Goal: Information Seeking & Learning: Learn about a topic

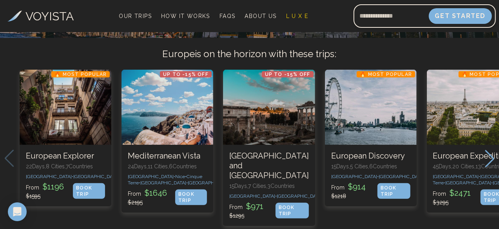
scroll to position [157, 0]
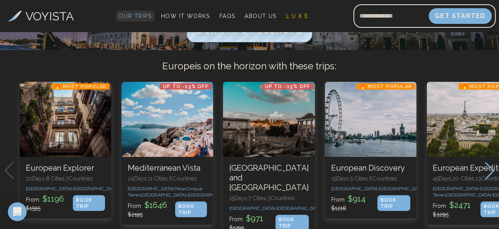
click at [152, 13] on span "Our Trips" at bounding box center [135, 16] width 33 height 6
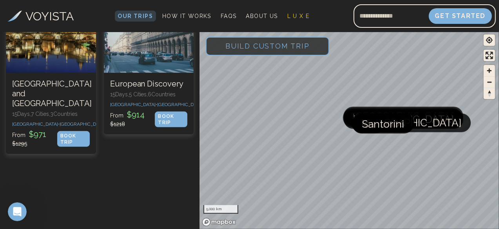
scroll to position [313, 0]
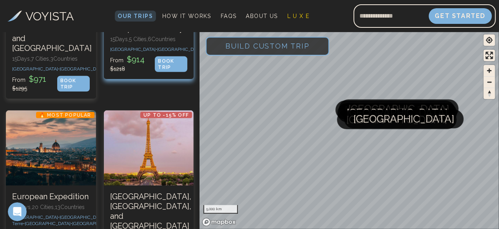
click at [152, 34] on h3 "European Discovery" at bounding box center [149, 29] width 78 height 10
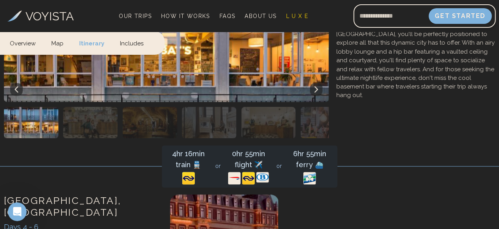
scroll to position [705, 0]
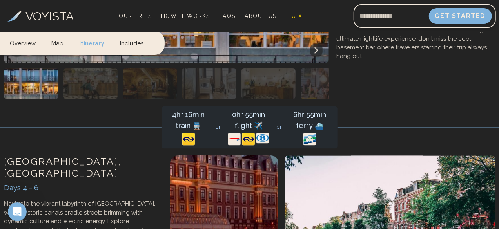
drag, startPoint x: 440, startPoint y: 217, endPoint x: 399, endPoint y: 207, distance: 42.0
click at [0, 0] on h4 "Lock in Price with a $50 deposit" at bounding box center [0, 0] width 0 height 0
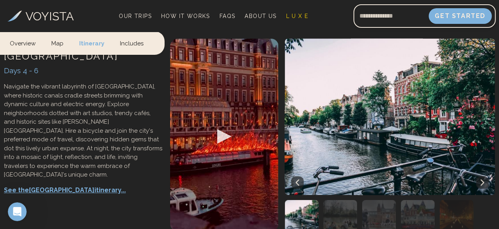
scroll to position [862, 0]
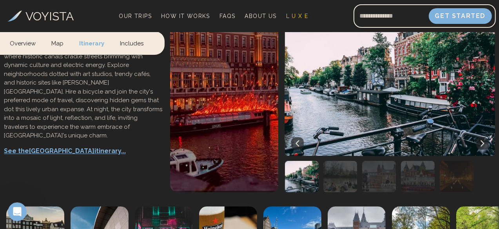
click at [0, 0] on img at bounding box center [0, 0] width 0 height 0
click at [87, 44] on link "Itinerary" at bounding box center [91, 42] width 41 height 23
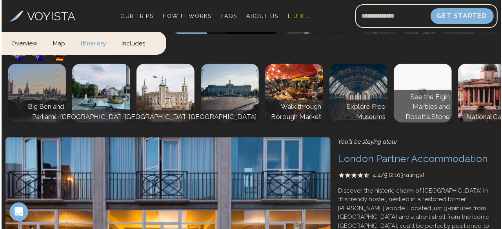
scroll to position [486, 0]
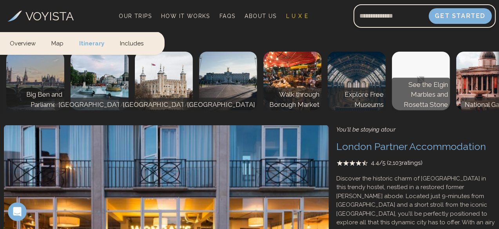
click at [60, 12] on p "See the London itinerary..." at bounding box center [83, 7] width 158 height 9
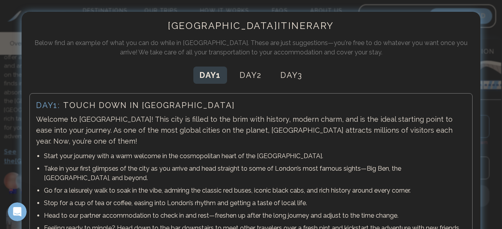
scroll to position [62, 0]
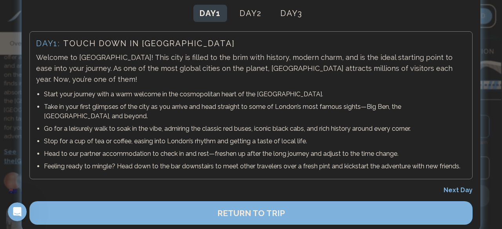
click at [464, 187] on span "Next Day" at bounding box center [457, 190] width 29 height 7
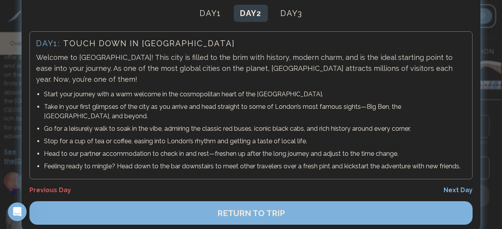
scroll to position [40, 0]
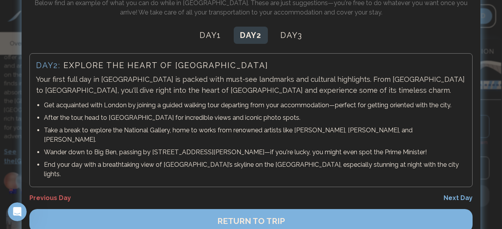
click at [464, 194] on span "Next Day" at bounding box center [457, 197] width 29 height 7
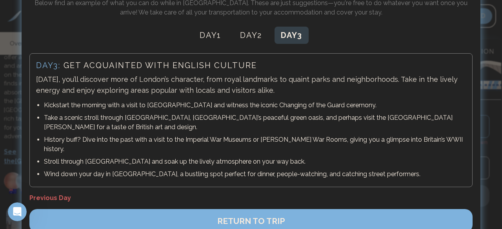
click at [464, 180] on div "London Itinerary Below find an example of what you can do while in [GEOGRAPHIC_…" at bounding box center [251, 106] width 458 height 269
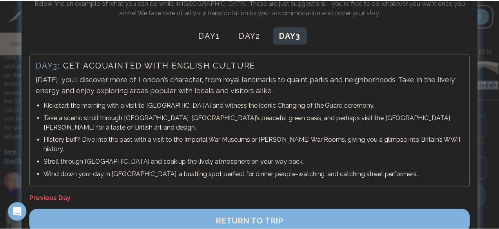
scroll to position [0, 0]
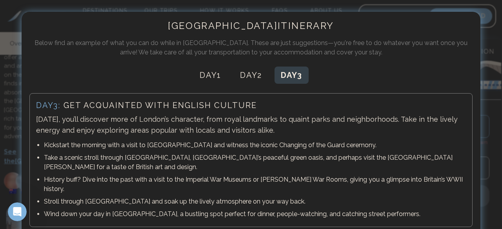
click at [494, 73] on div at bounding box center [251, 114] width 502 height 229
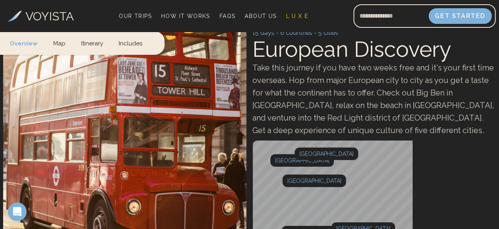
scroll to position [16, 0]
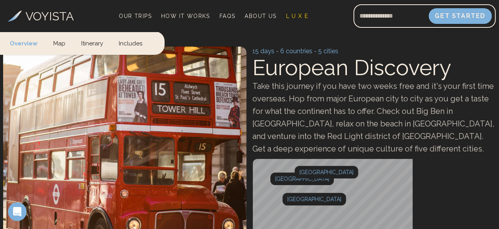
click at [0, 0] on div at bounding box center [0, 0] width 0 height 0
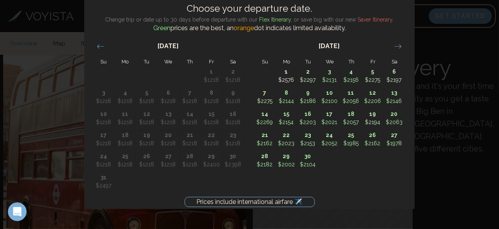
click at [439, 152] on div "Prices include international airfare ✈️ Choose your departure date. Change trip…" at bounding box center [249, 114] width 499 height 229
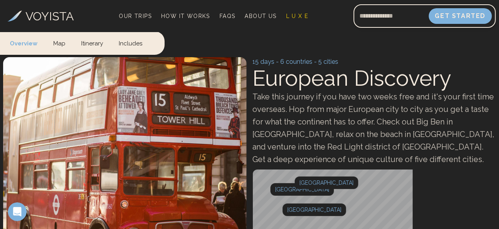
scroll to position [0, 0]
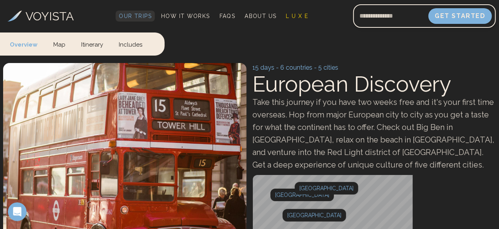
click at [152, 13] on span "Our Trips" at bounding box center [135, 16] width 33 height 6
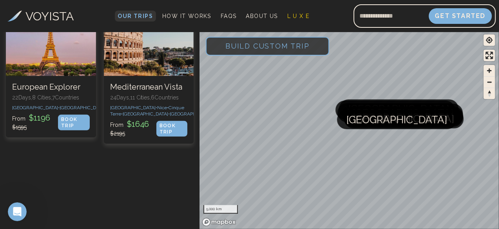
scroll to position [118, 0]
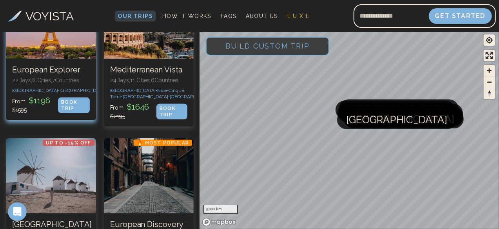
click at [56, 71] on h3 "European Explorer" at bounding box center [51, 70] width 78 height 10
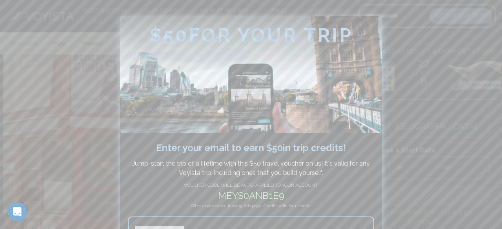
click at [409, 153] on div at bounding box center [251, 114] width 502 height 229
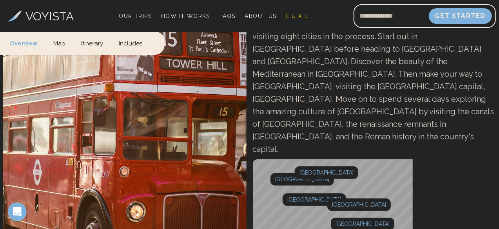
drag, startPoint x: 92, startPoint y: 22, endPoint x: 82, endPoint y: 165, distance: 143.0
click at [0, 0] on div "Destinations [GEOGRAPHIC_DATA] 🇬🇧 [GEOGRAPHIC_DATA] 🇫🇷 [GEOGRAPHIC_DATA] 🇪🇸 [GE…" at bounding box center [0, 0] width 0 height 0
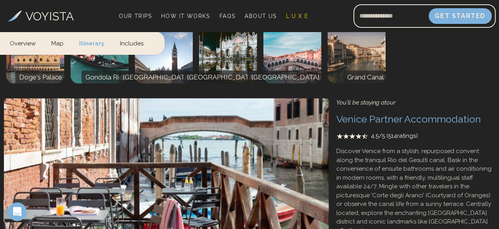
scroll to position [2743, 0]
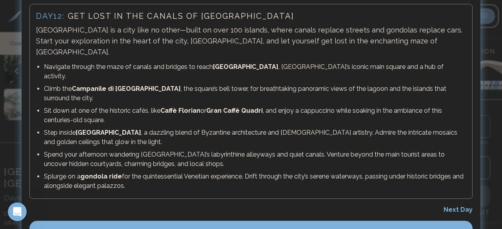
scroll to position [90, 0]
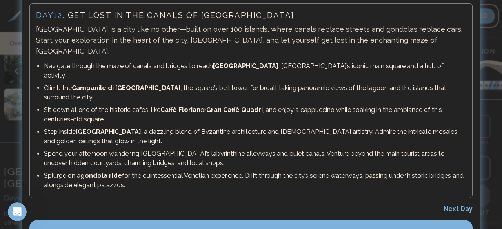
click at [212, 220] on button "RETURN TO TRIP" at bounding box center [250, 232] width 443 height 24
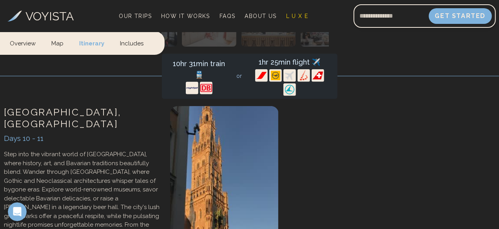
scroll to position [1802, 0]
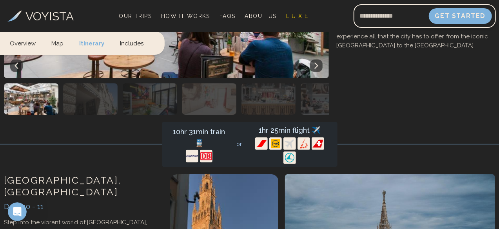
click at [0, 0] on img at bounding box center [0, 0] width 0 height 0
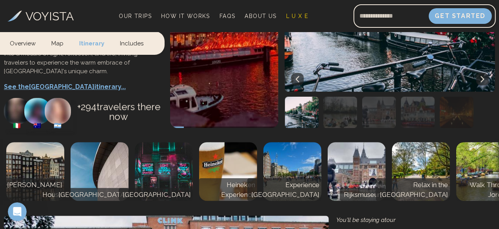
scroll to position [1058, 0]
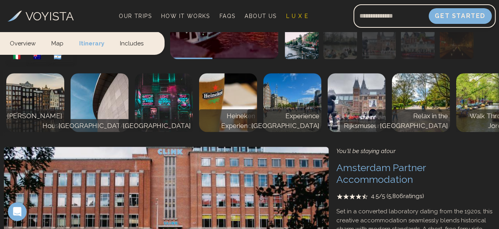
click at [52, 23] on p "See the Amsterdam itinerary..." at bounding box center [83, 17] width 158 height 9
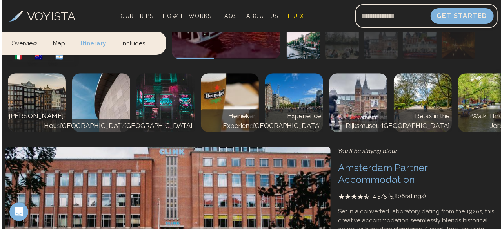
scroll to position [1049, 0]
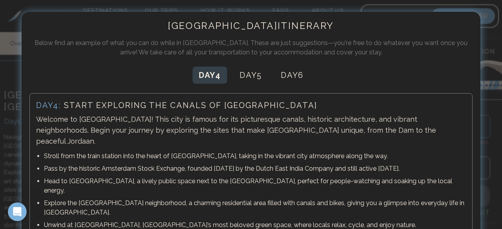
click at [68, 152] on p "Stroll from the train station into the heart of [GEOGRAPHIC_DATA], taking in th…" at bounding box center [255, 156] width 422 height 9
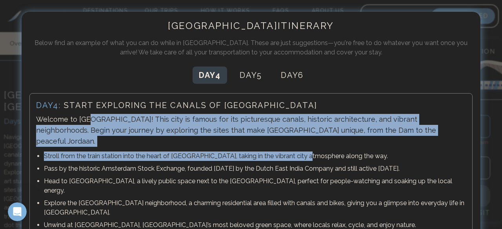
drag, startPoint x: 90, startPoint y: 121, endPoint x: 306, endPoint y: 143, distance: 217.1
click at [306, 143] on div "Day 4 : Start exploring the canals of [GEOGRAPHIC_DATA] Welcome to [GEOGRAPHIC_…" at bounding box center [250, 172] width 443 height 158
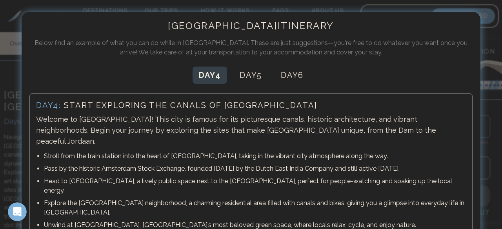
click at [335, 177] on p "Head to [GEOGRAPHIC_DATA], a lively public space next to the [GEOGRAPHIC_DATA],…" at bounding box center [255, 186] width 422 height 19
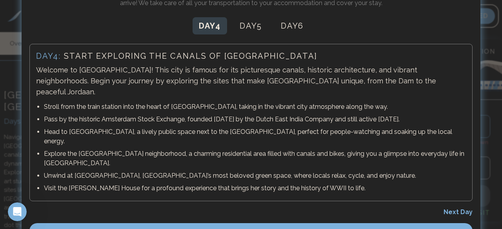
scroll to position [53, 0]
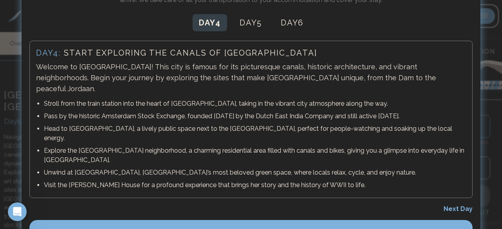
click at [446, 173] on div "Amsterdam Itinerary Below find an example of what you can do while in [GEOGRAPH…" at bounding box center [251, 105] width 458 height 292
click at [449, 205] on span "Next Day" at bounding box center [457, 208] width 29 height 7
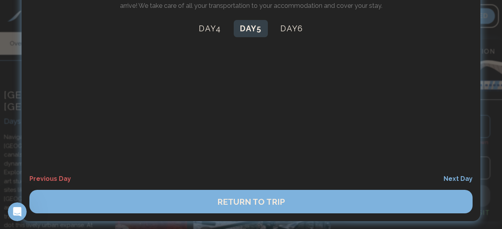
scroll to position [46, 0]
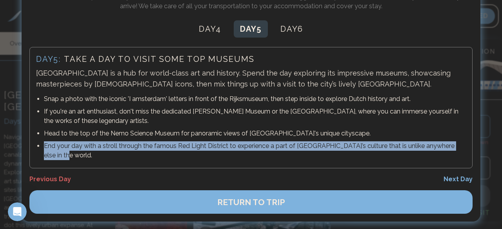
drag, startPoint x: 81, startPoint y: 156, endPoint x: 42, endPoint y: 134, distance: 44.0
click at [44, 140] on li "End your day with a stroll through the famous Red Light District to experience …" at bounding box center [255, 151] width 422 height 22
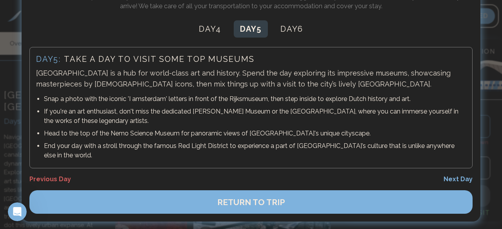
click at [239, 122] on p "If you're an art enthusiast, don't miss the dedicated [PERSON_NAME] Museum or t…" at bounding box center [255, 116] width 422 height 19
